Goal: Find specific page/section: Find specific page/section

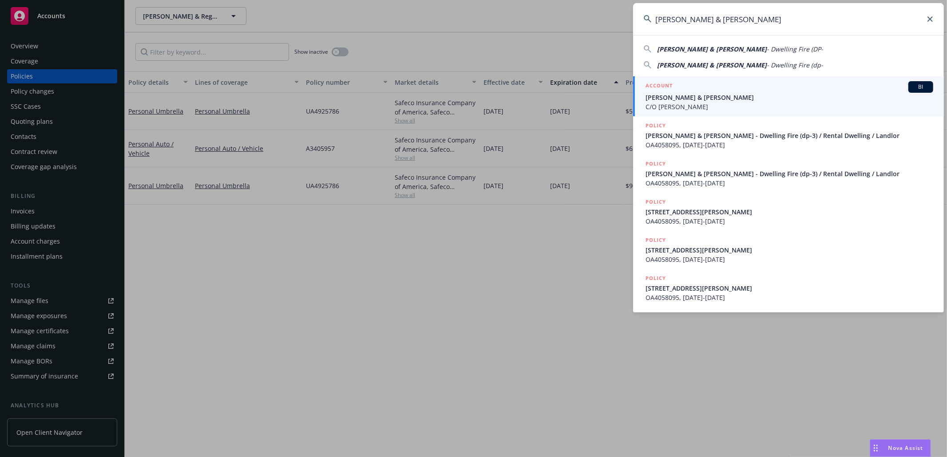
type input "[PERSON_NAME] & [PERSON_NAME]"
click at [751, 99] on span "[PERSON_NAME] & [PERSON_NAME]" at bounding box center [789, 97] width 288 height 9
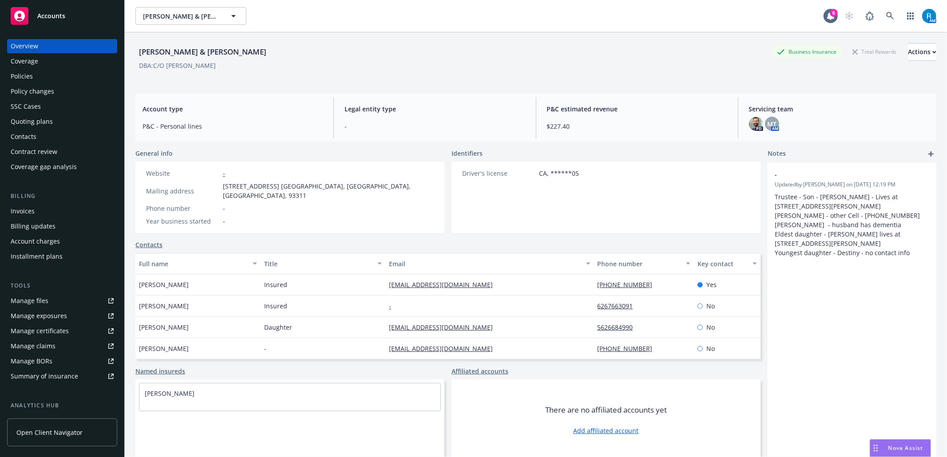
click at [47, 79] on div "Policies" at bounding box center [62, 76] width 103 height 14
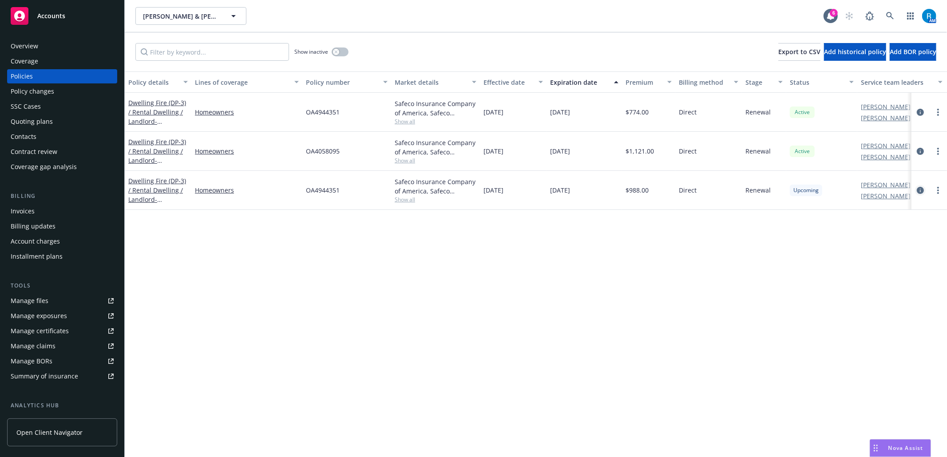
click at [917, 190] on icon "circleInformation" at bounding box center [919, 190] width 7 height 7
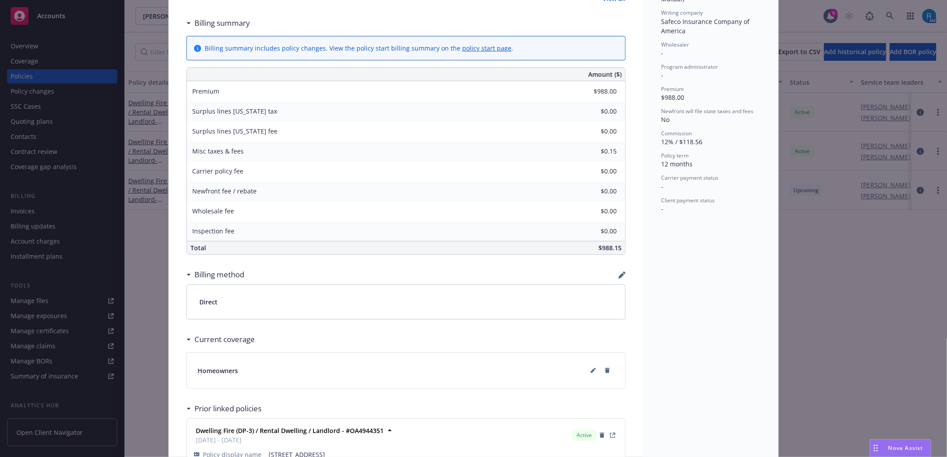
scroll to position [386, 0]
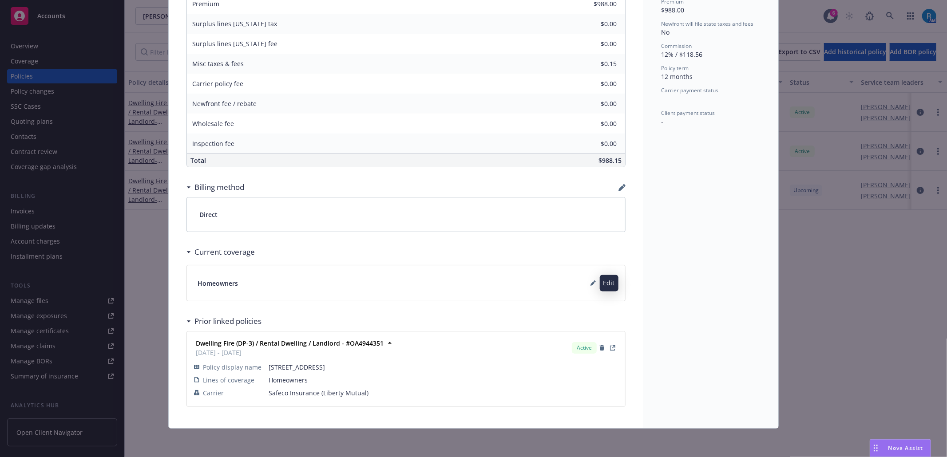
drag, startPoint x: 588, startPoint y: 281, endPoint x: 611, endPoint y: 279, distance: 23.2
click at [590, 281] on icon at bounding box center [592, 282] width 5 height 5
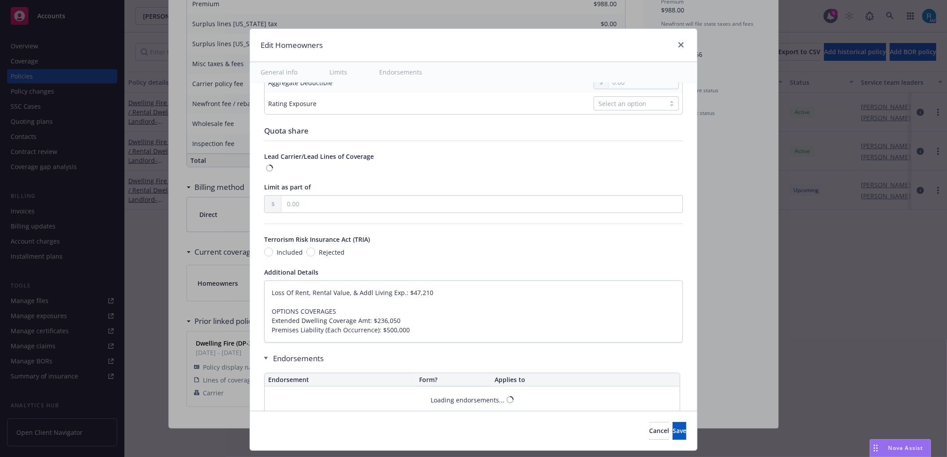
type textarea "x"
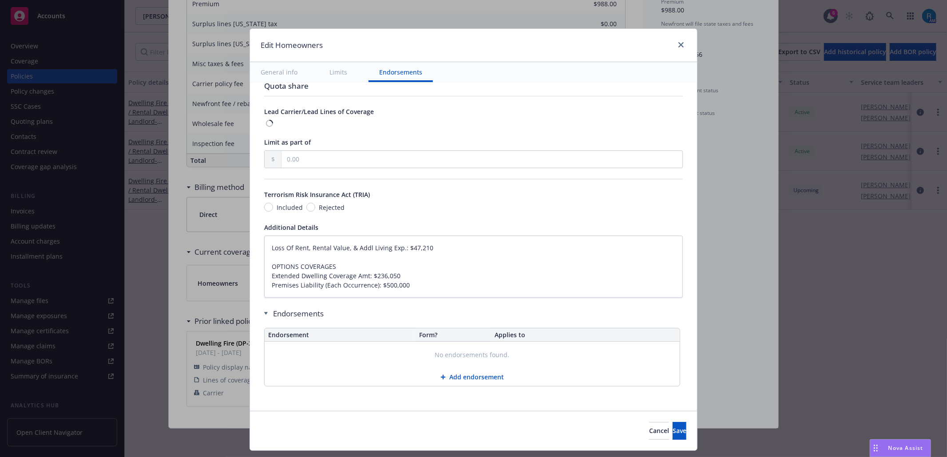
scroll to position [451, 0]
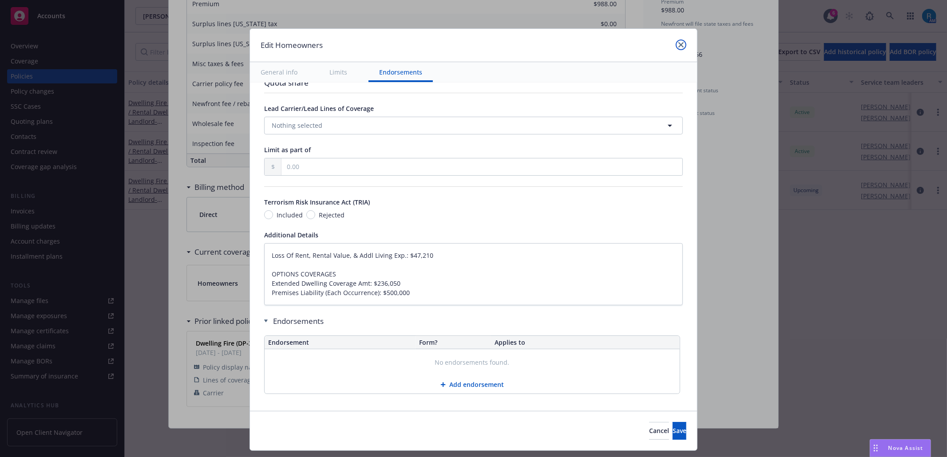
drag, startPoint x: 680, startPoint y: 43, endPoint x: 699, endPoint y: 103, distance: 62.9
click at [680, 43] on icon "close" at bounding box center [680, 44] width 5 height 5
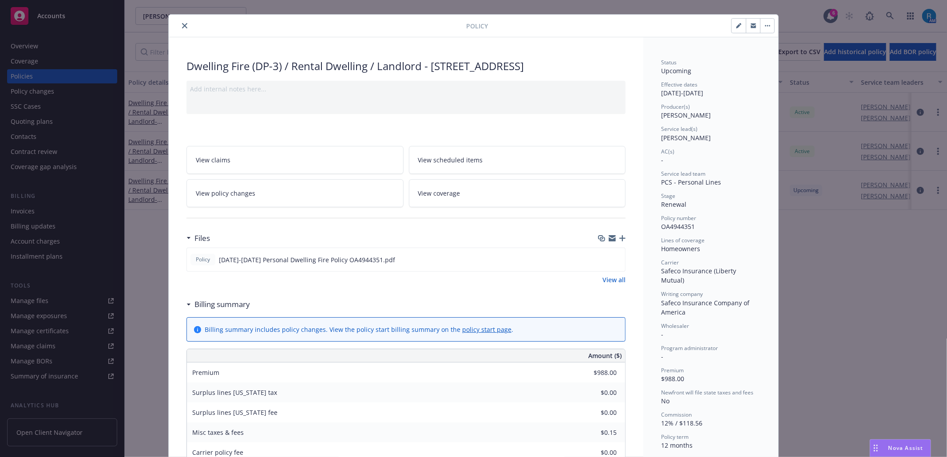
scroll to position [0, 0]
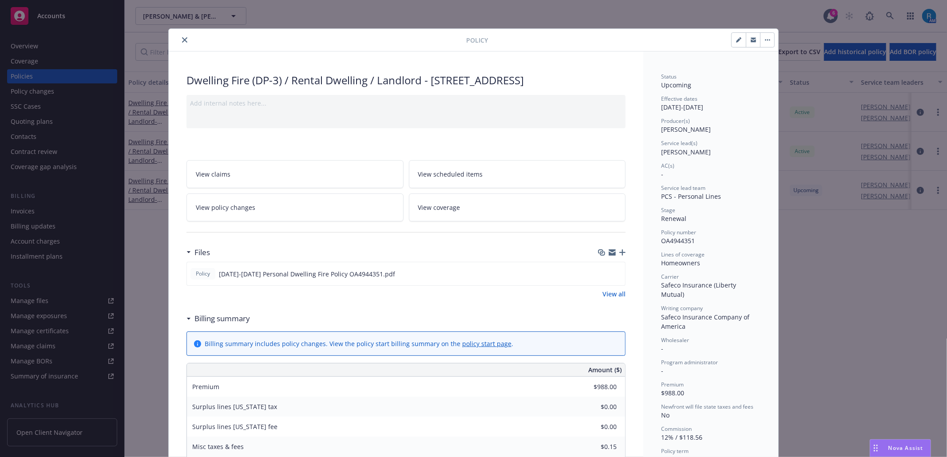
click at [182, 39] on icon "close" at bounding box center [184, 39] width 5 height 5
